Goal: Find specific fact: Find specific fact

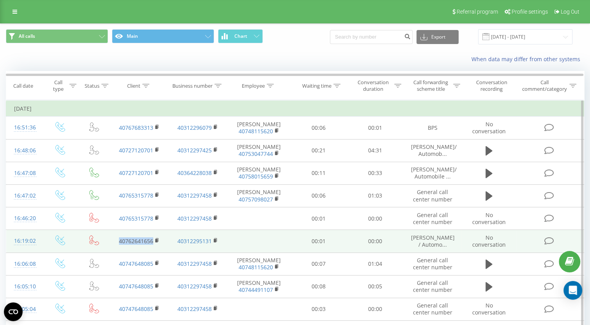
drag, startPoint x: 114, startPoint y: 242, endPoint x: 152, endPoint y: 242, distance: 37.8
click at [152, 242] on td "40762641656" at bounding box center [139, 241] width 58 height 23
copy link "40762641656"
